Goal: Information Seeking & Learning: Learn about a topic

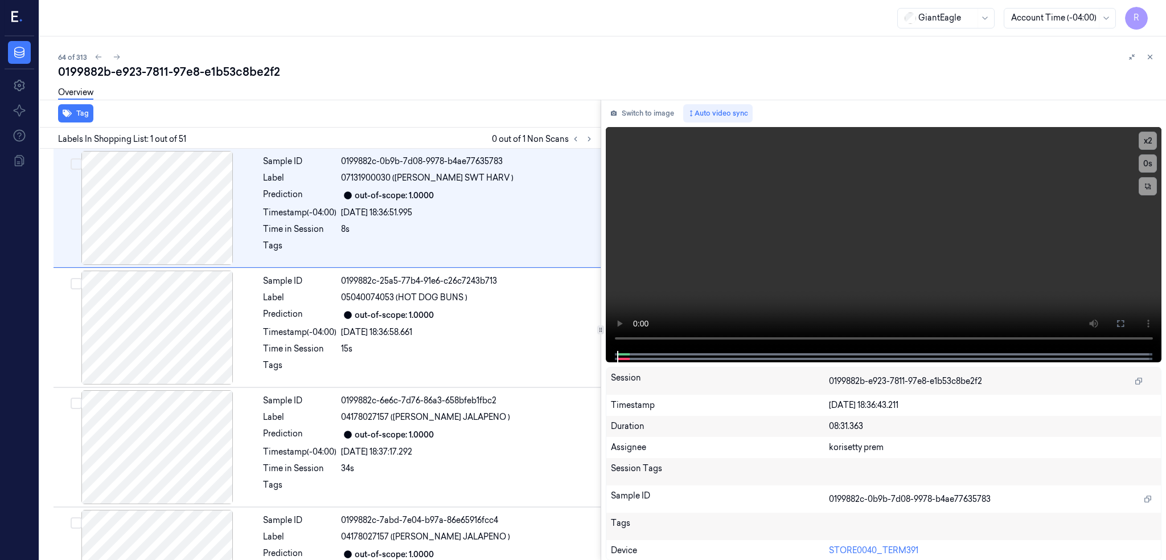
click at [601, 139] on div "Labels In Shopping List: 1 out of 51 0 out of 1 Non Scans" at bounding box center [317, 138] width 565 height 21
click at [593, 135] on icon at bounding box center [589, 139] width 8 height 8
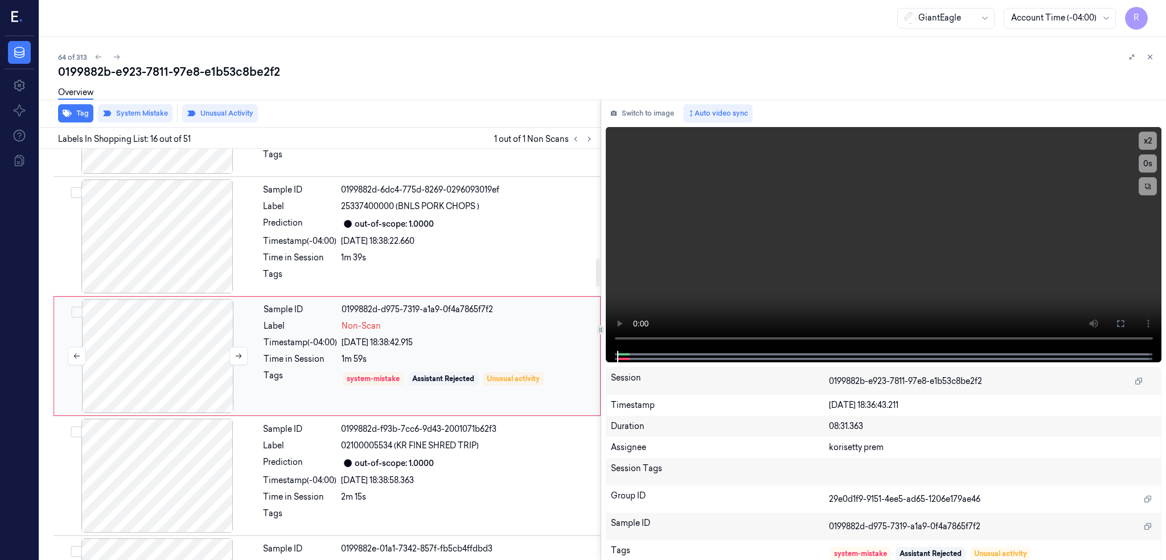
scroll to position [1647, 0]
click at [185, 358] on div at bounding box center [157, 354] width 203 height 114
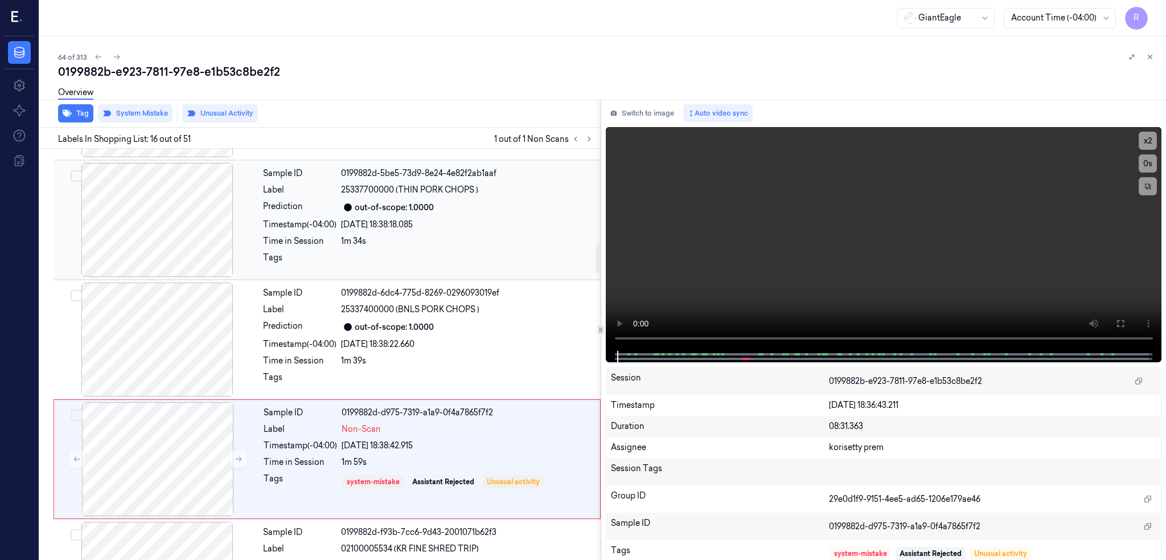
scroll to position [1419, 0]
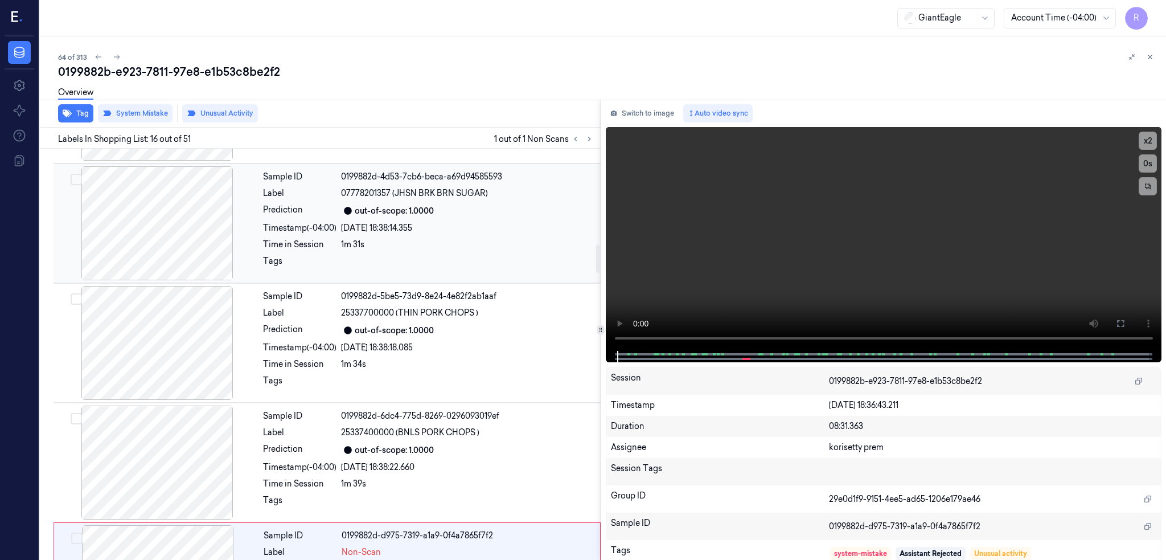
click at [178, 254] on div at bounding box center [157, 223] width 203 height 114
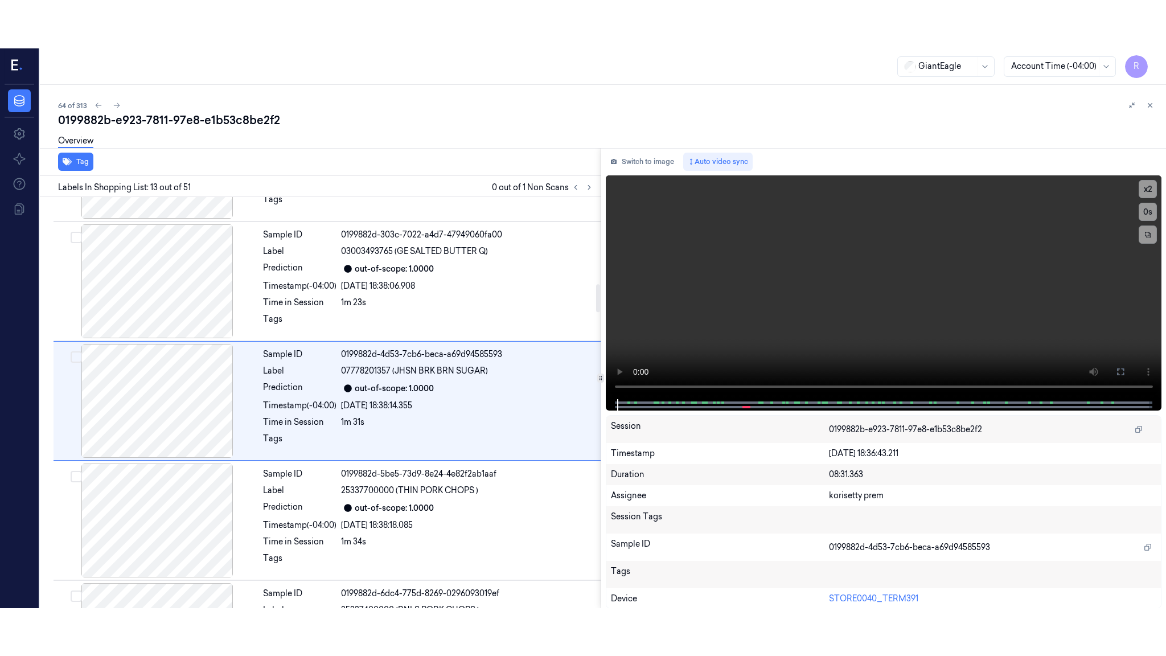
scroll to position [1288, 0]
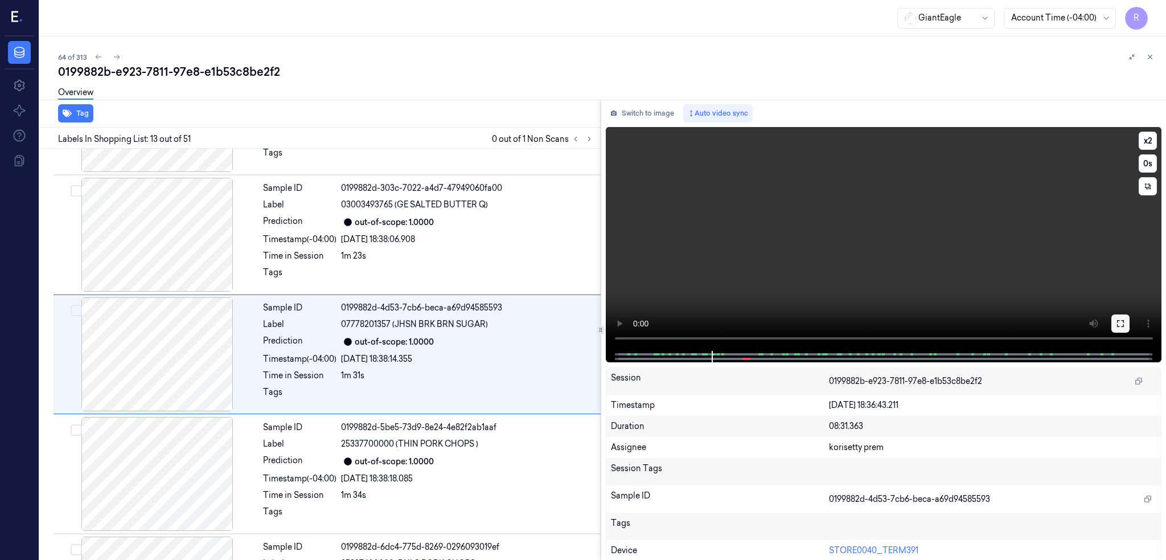
click at [1130, 314] on button at bounding box center [1120, 323] width 18 height 18
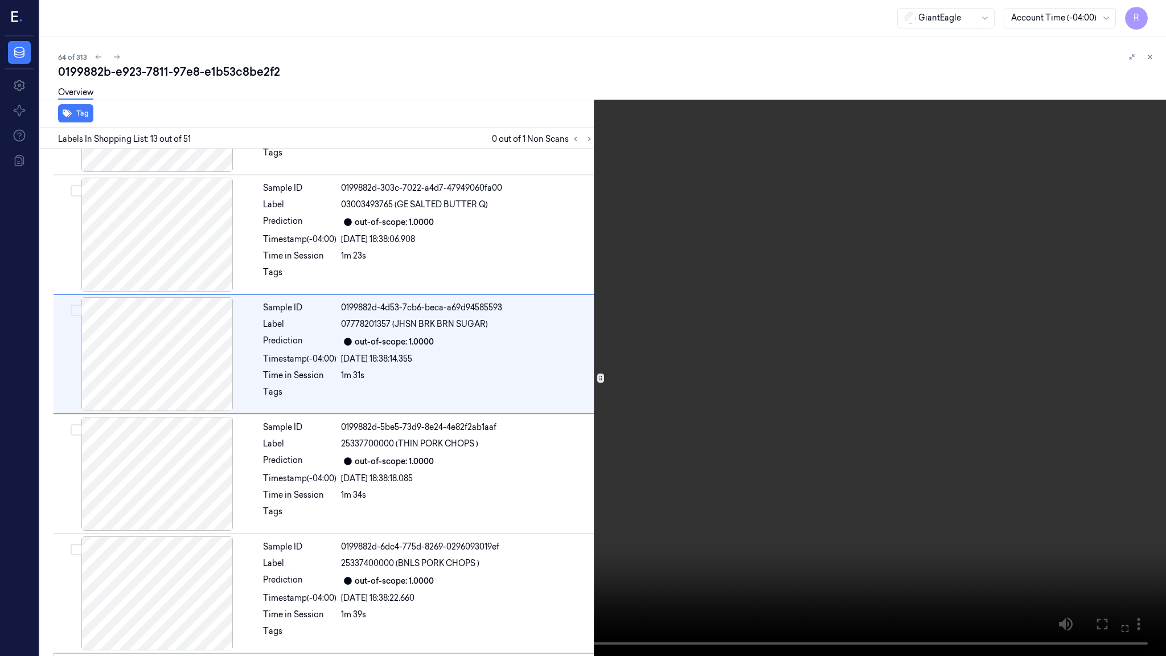
click at [690, 348] on video at bounding box center [583, 328] width 1166 height 656
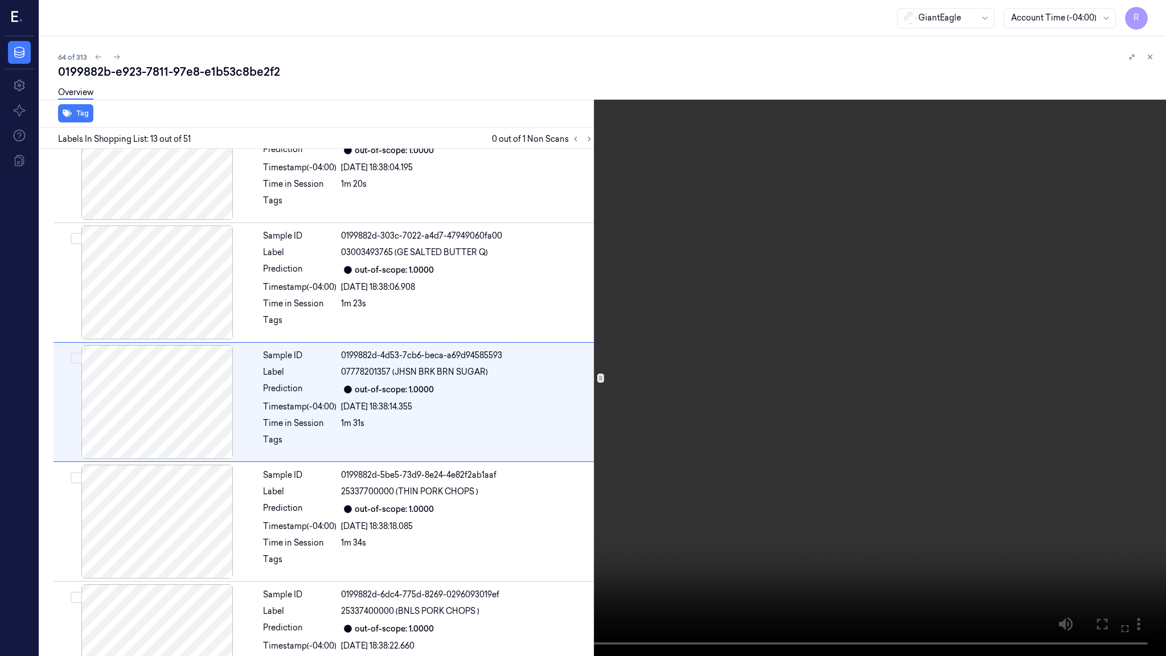
click at [625, 420] on video at bounding box center [583, 328] width 1166 height 656
click at [232, 533] on video at bounding box center [583, 328] width 1166 height 656
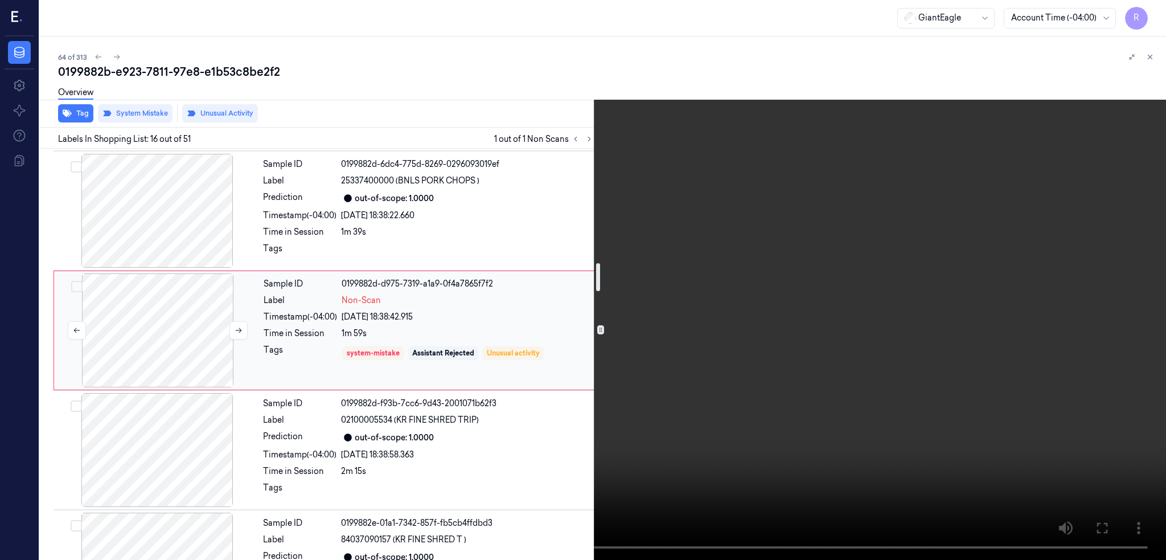
scroll to position [1723, 0]
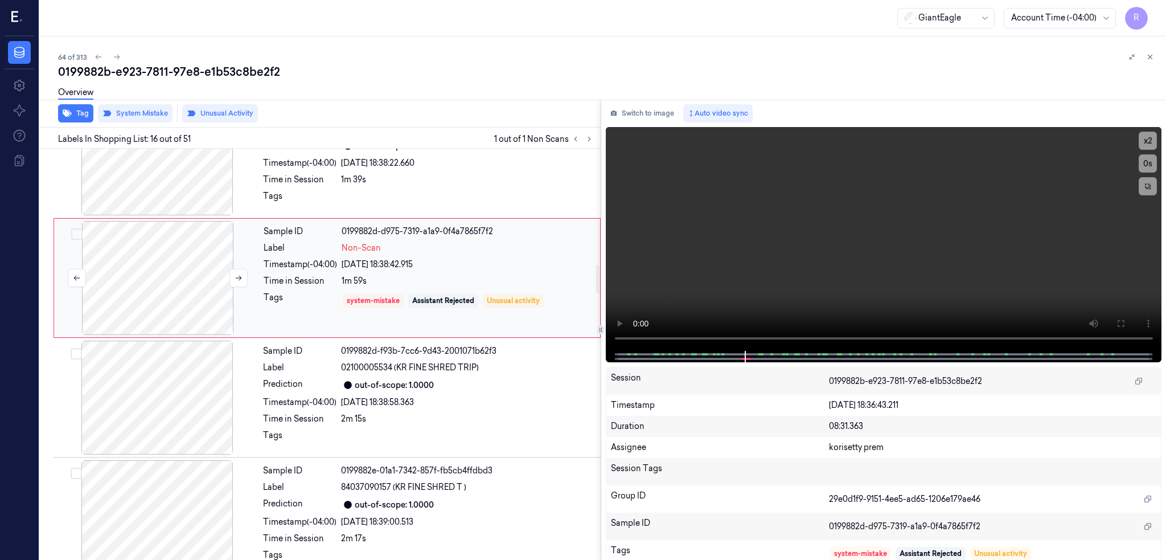
click at [183, 291] on div at bounding box center [157, 278] width 203 height 114
